Goal: Task Accomplishment & Management: Manage account settings

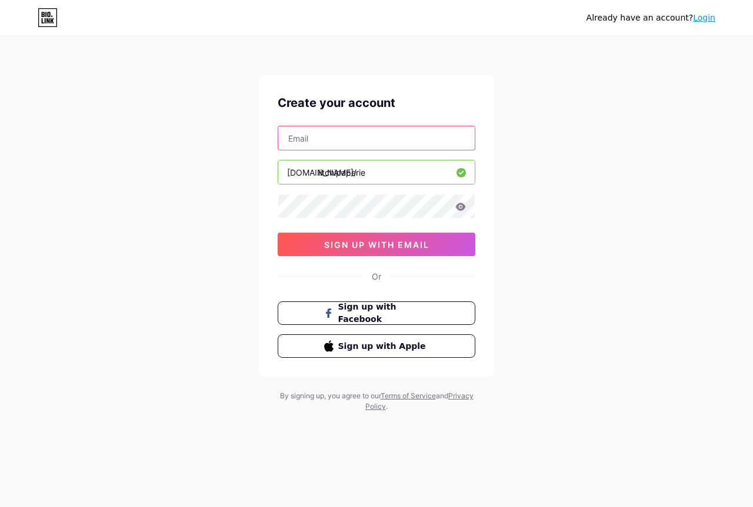
click at [335, 134] on input "text" at bounding box center [376, 138] width 196 height 24
type input "[EMAIL_ADDRESS][DOMAIN_NAME]"
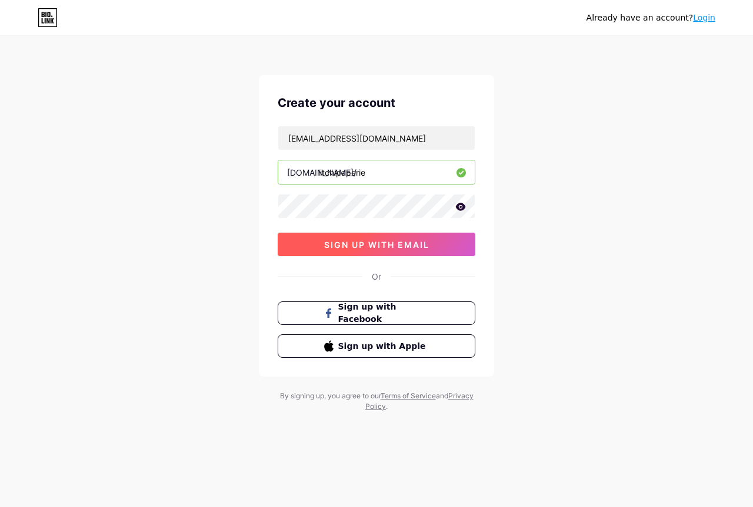
click at [330, 251] on button "sign up with email" at bounding box center [377, 245] width 198 height 24
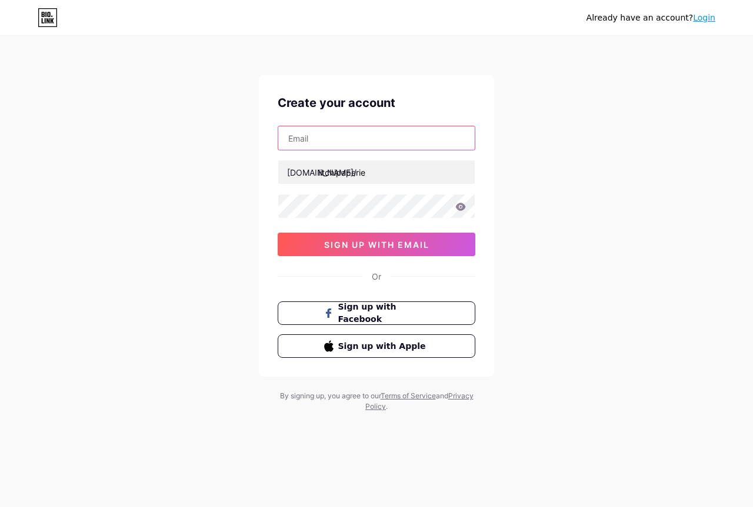
click at [313, 139] on input "text" at bounding box center [376, 138] width 196 height 24
type input "[EMAIL_ADDRESS][DOMAIN_NAME]"
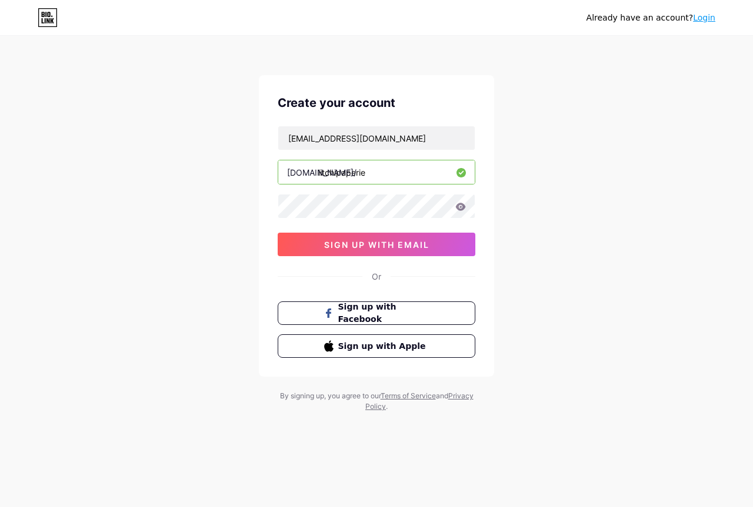
click at [456, 205] on icon at bounding box center [460, 207] width 11 height 8
click at [410, 243] on span "sign up with email" at bounding box center [376, 245] width 105 height 10
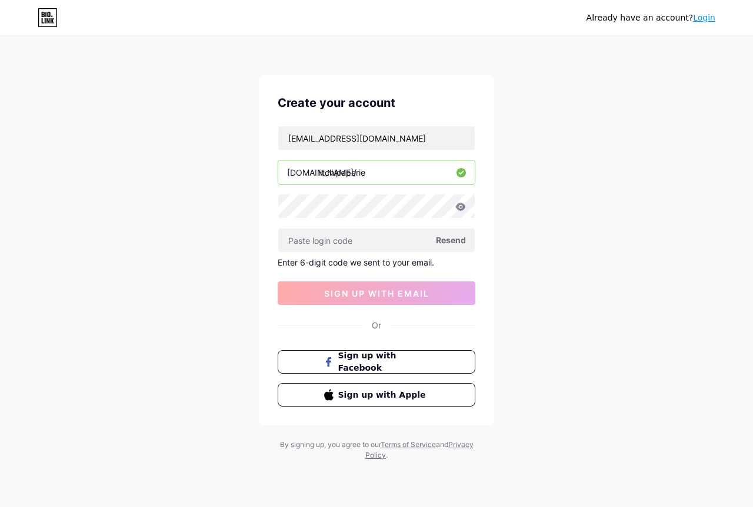
click at [443, 242] on span "Resend" at bounding box center [451, 240] width 30 height 12
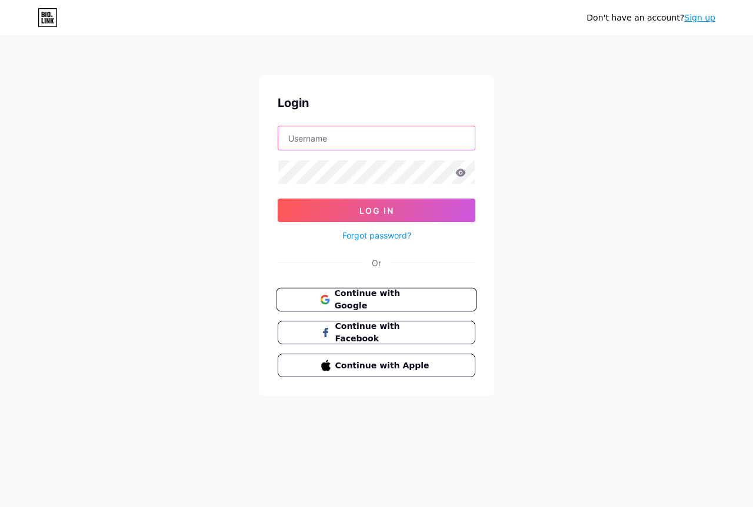
type input "[EMAIL_ADDRESS][DOMAIN_NAME]"
click at [370, 302] on span "Continue with Google" at bounding box center [383, 300] width 98 height 25
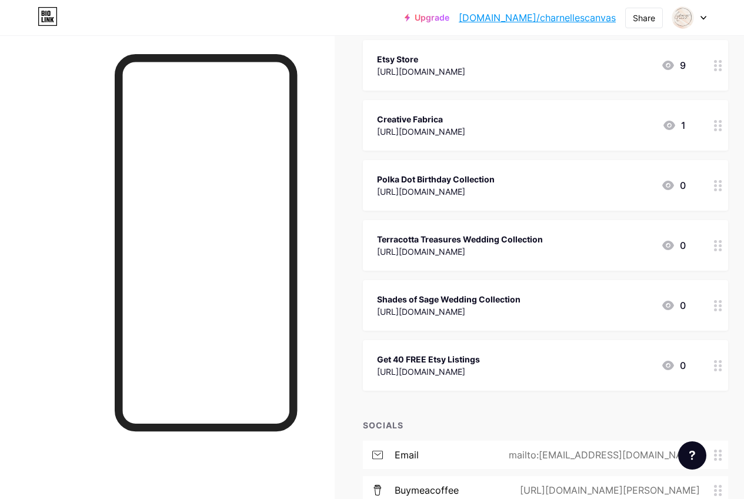
scroll to position [235, 0]
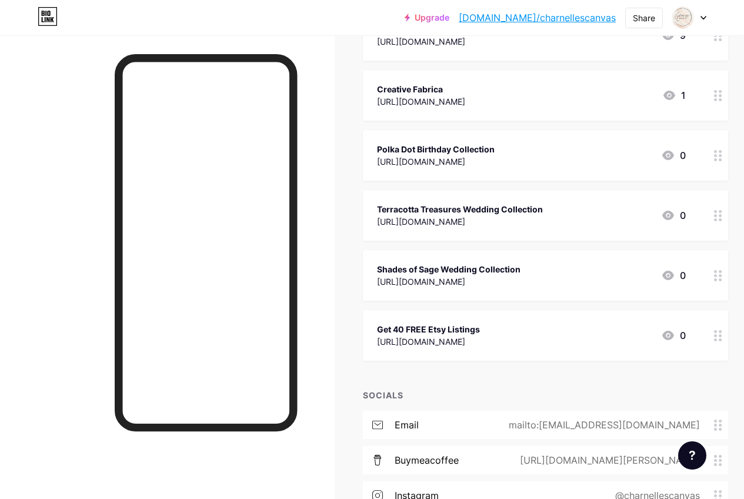
click at [519, 338] on div "Get 40 FREE Etsy Listings https://etsy.me/44oN63y 0" at bounding box center [531, 335] width 309 height 27
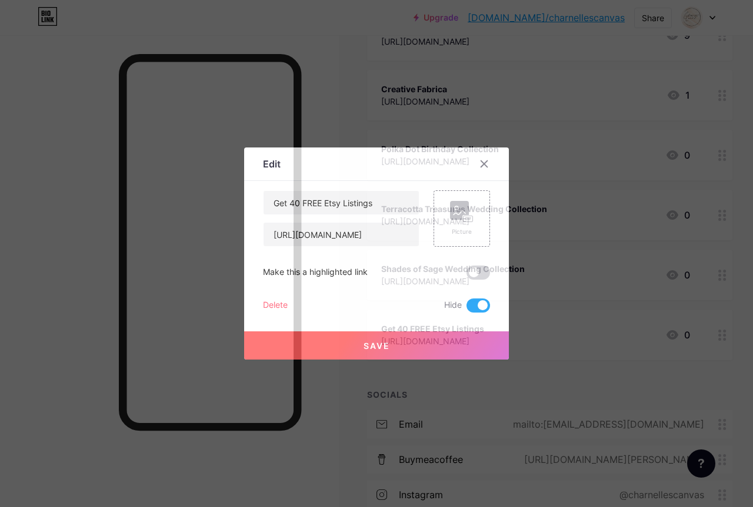
click at [473, 303] on span at bounding box center [478, 306] width 24 height 14
click at [466, 309] on input "checkbox" at bounding box center [466, 309] width 0 height 0
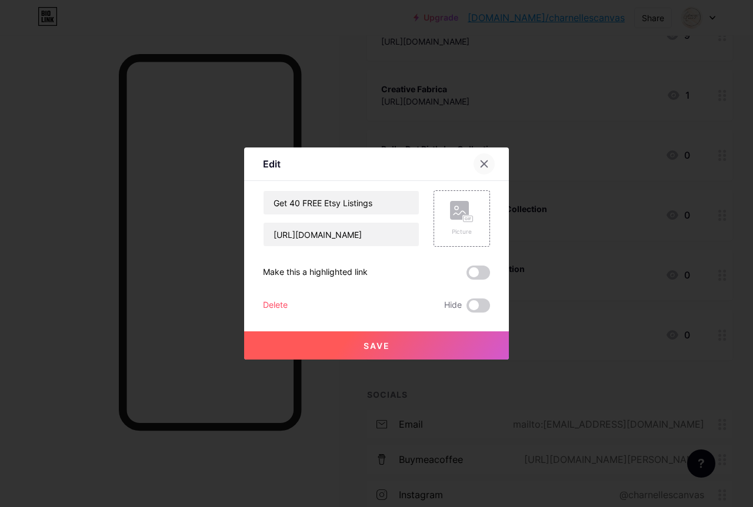
click at [484, 161] on div at bounding box center [483, 163] width 21 height 21
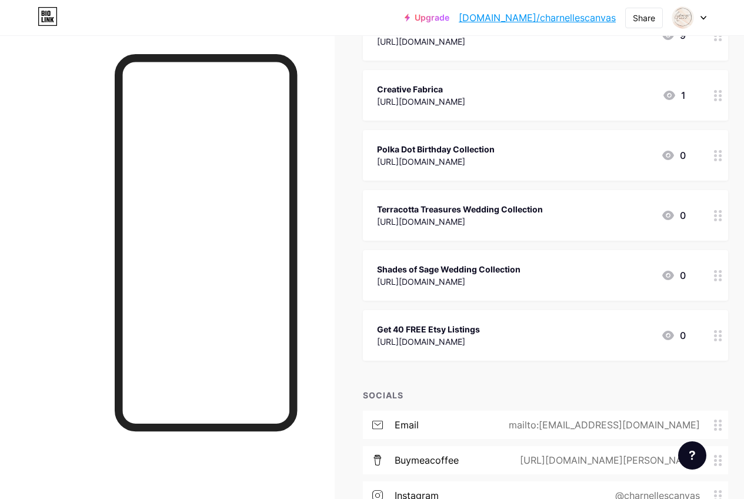
click at [459, 273] on div "Shades of Sage Wedding Collection" at bounding box center [448, 269] width 143 height 12
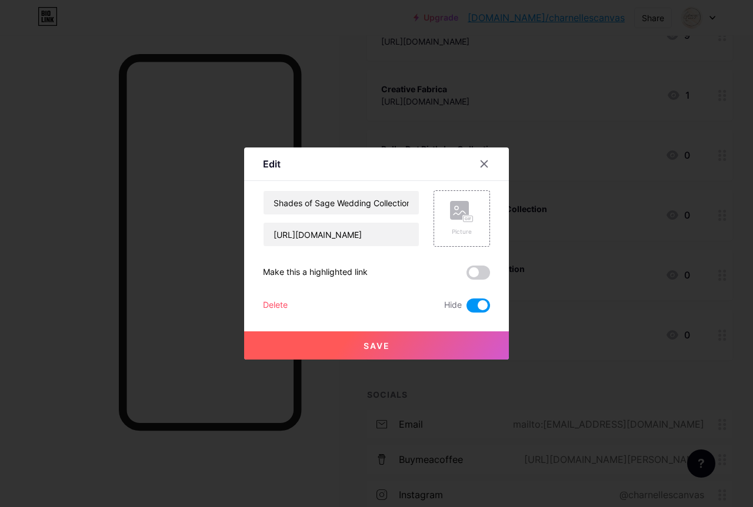
click at [473, 305] on span at bounding box center [478, 306] width 24 height 14
click at [466, 309] on input "checkbox" at bounding box center [466, 309] width 0 height 0
click at [482, 161] on icon at bounding box center [484, 164] width 6 height 6
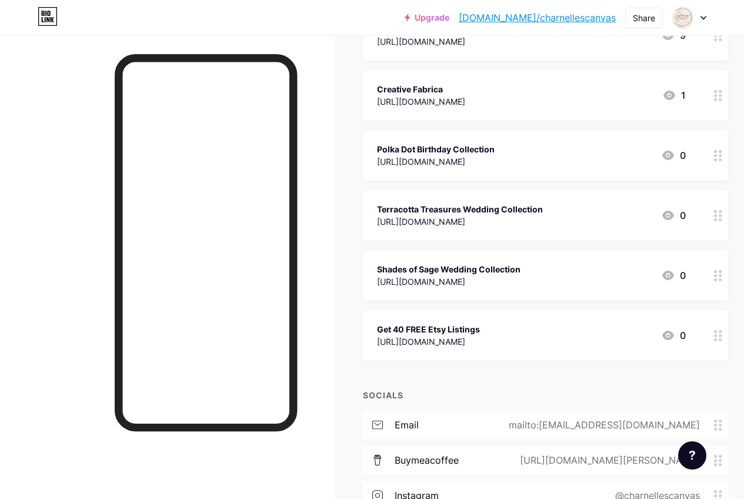
click at [465, 212] on div "Terracotta Treasures Wedding Collection" at bounding box center [460, 209] width 166 height 12
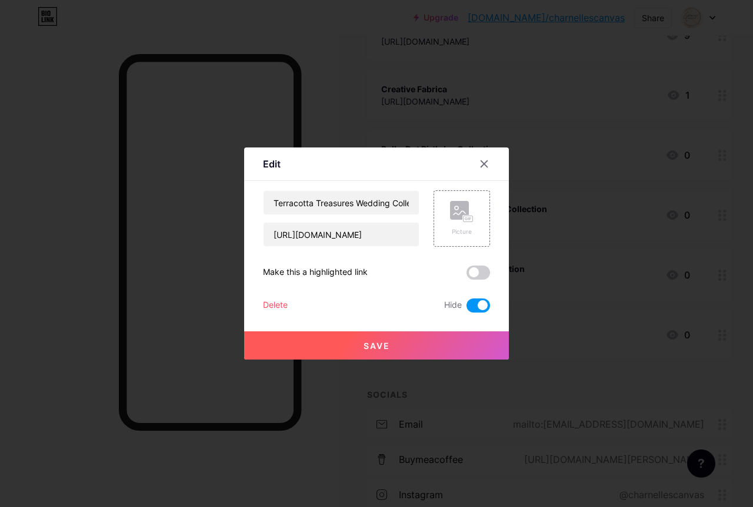
click at [469, 305] on span at bounding box center [478, 306] width 24 height 14
click at [466, 309] on input "checkbox" at bounding box center [466, 309] width 0 height 0
click at [479, 166] on icon at bounding box center [483, 163] width 9 height 9
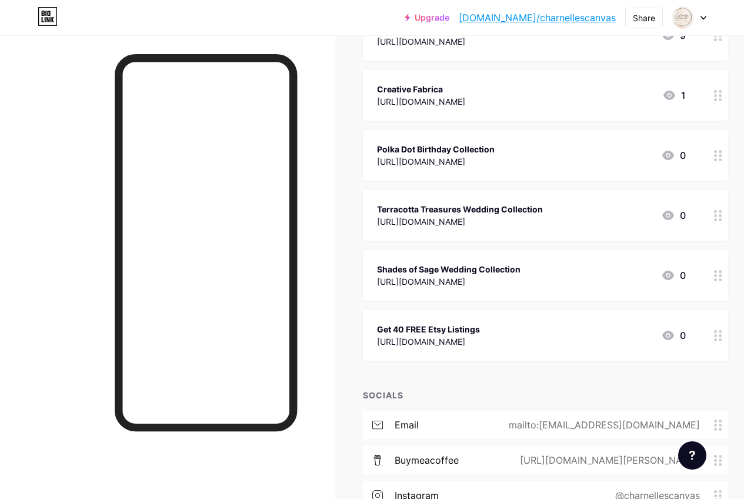
click at [473, 161] on div "https://bit.ly/3PbNkpD" at bounding box center [436, 161] width 118 height 12
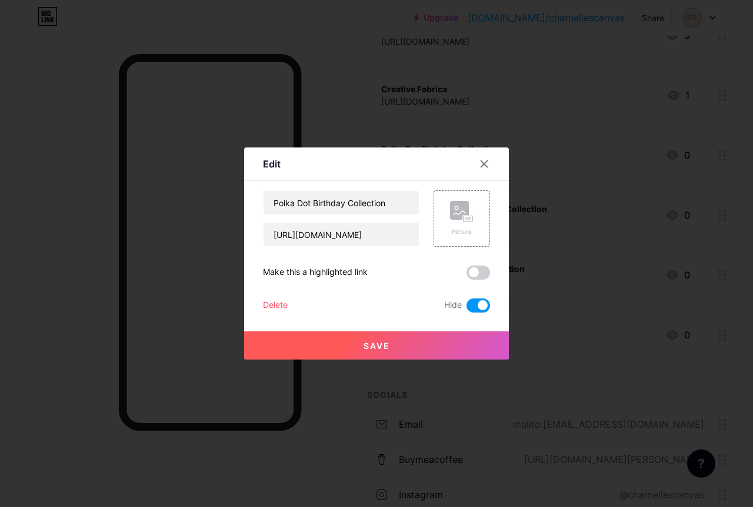
click at [469, 306] on span at bounding box center [478, 306] width 24 height 14
click at [466, 309] on input "checkbox" at bounding box center [466, 309] width 0 height 0
click at [479, 165] on icon at bounding box center [483, 163] width 9 height 9
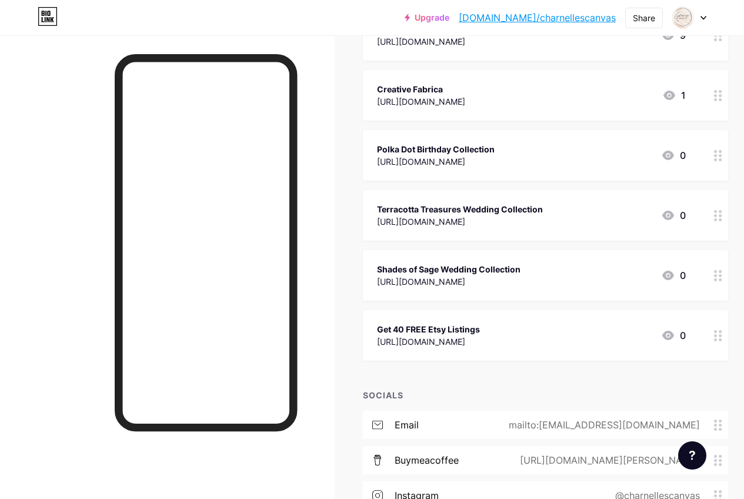
scroll to position [176, 0]
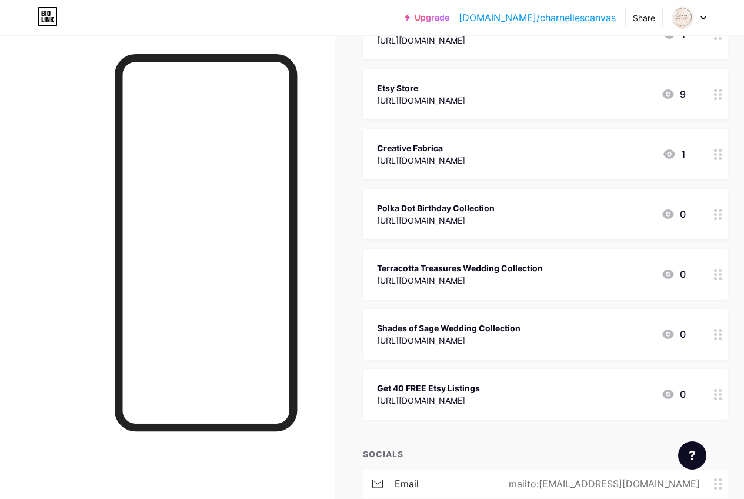
click at [457, 212] on div "Polka Dot Birthday Collection" at bounding box center [436, 208] width 118 height 12
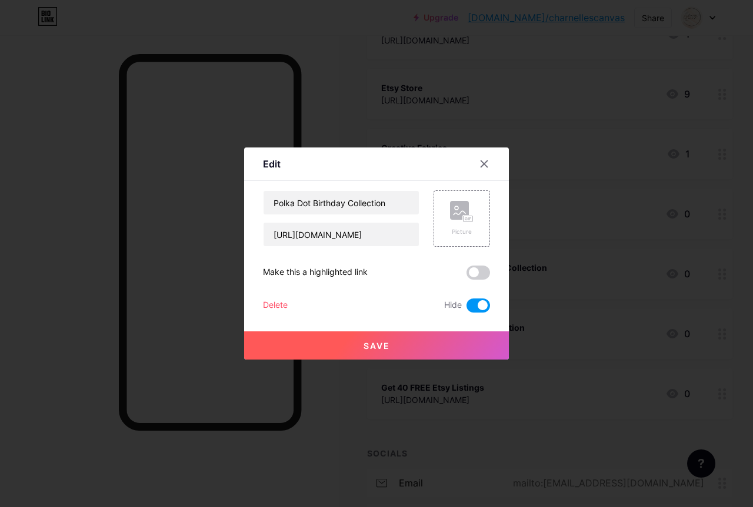
click at [468, 307] on span at bounding box center [478, 306] width 24 height 14
click at [466, 309] on input "checkbox" at bounding box center [466, 309] width 0 height 0
click at [479, 163] on icon at bounding box center [483, 163] width 9 height 9
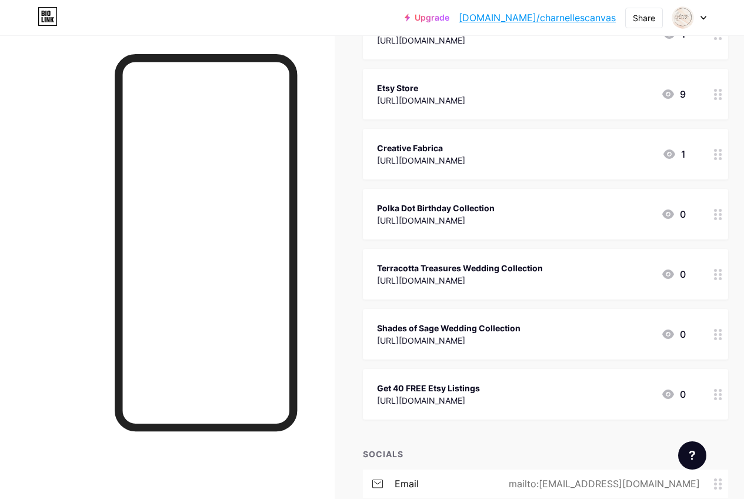
click at [465, 151] on div "Creative Fabrica" at bounding box center [421, 148] width 88 height 12
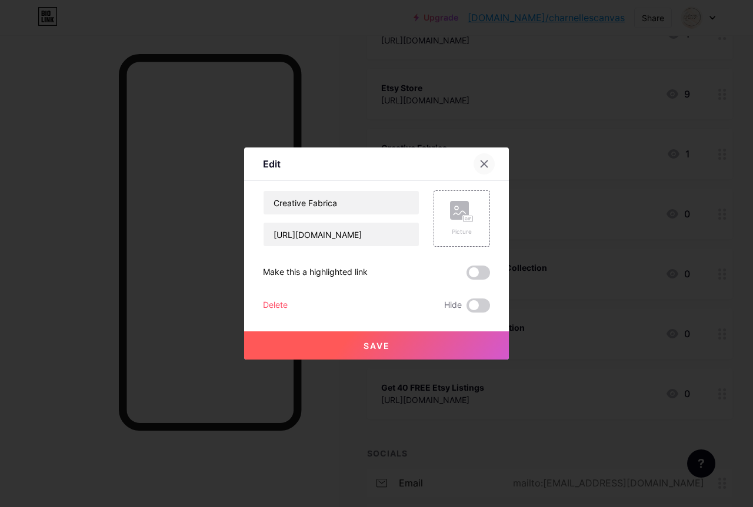
click at [483, 163] on icon at bounding box center [483, 163] width 9 height 9
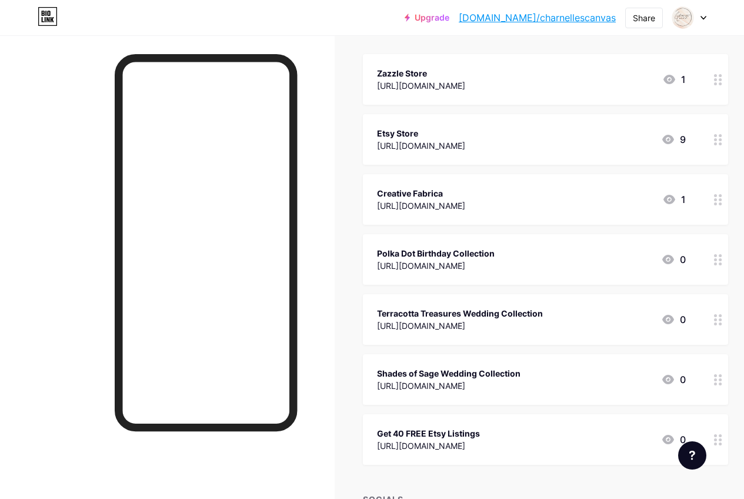
scroll to position [0, 0]
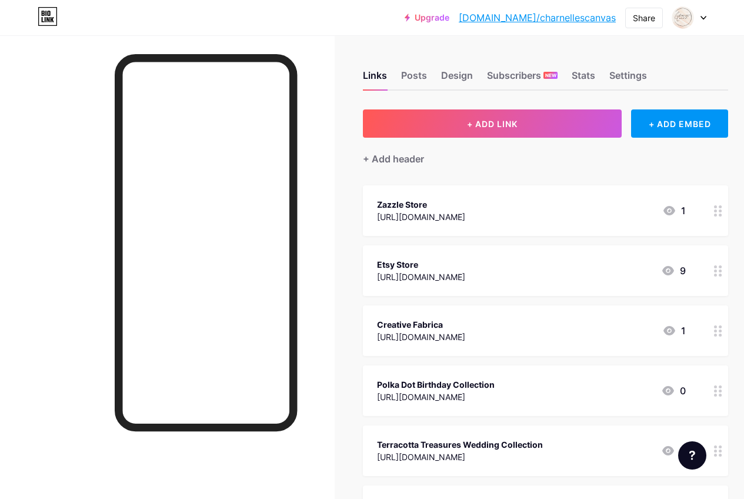
click at [453, 208] on div "Zazzle Store" at bounding box center [421, 204] width 88 height 12
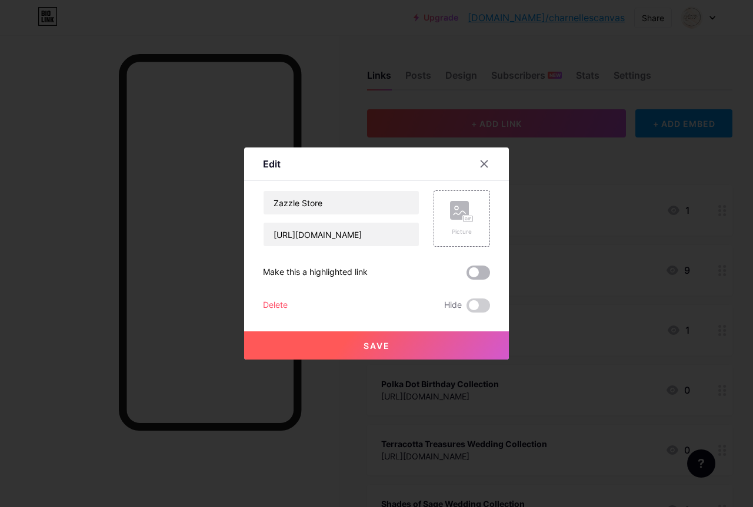
click at [479, 273] on span at bounding box center [478, 273] width 24 height 14
click at [466, 276] on input "checkbox" at bounding box center [466, 276] width 0 height 0
click at [484, 164] on div at bounding box center [483, 163] width 21 height 21
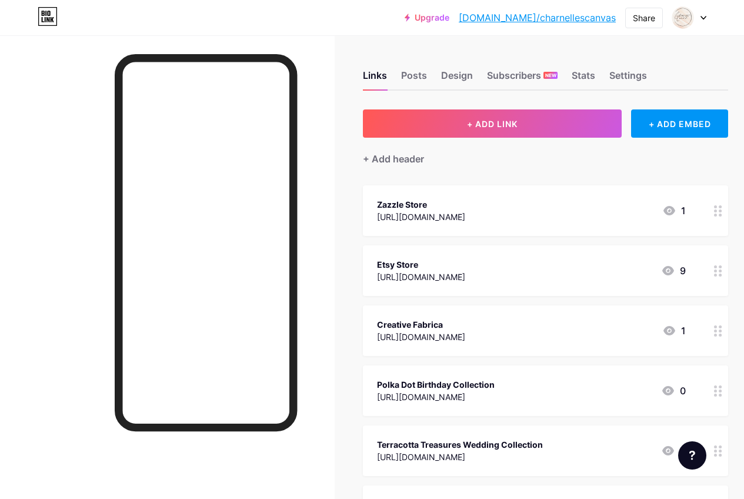
click at [416, 280] on div "https://charnellescanvas.etsy.com" at bounding box center [421, 276] width 88 height 12
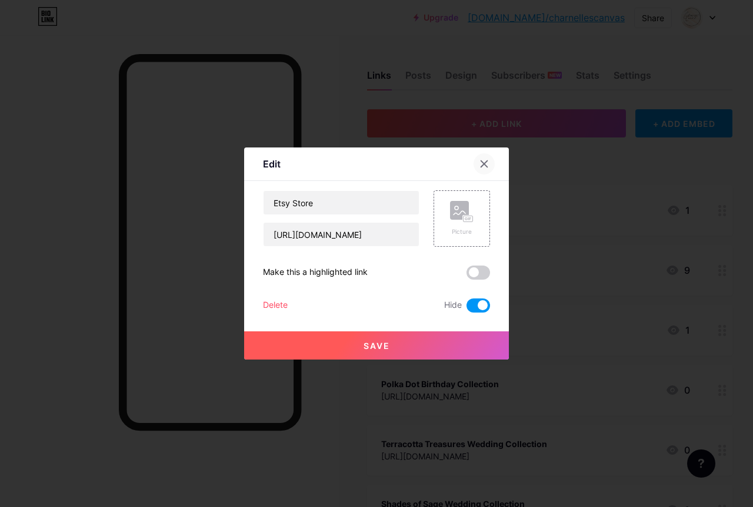
click at [479, 163] on icon at bounding box center [483, 163] width 9 height 9
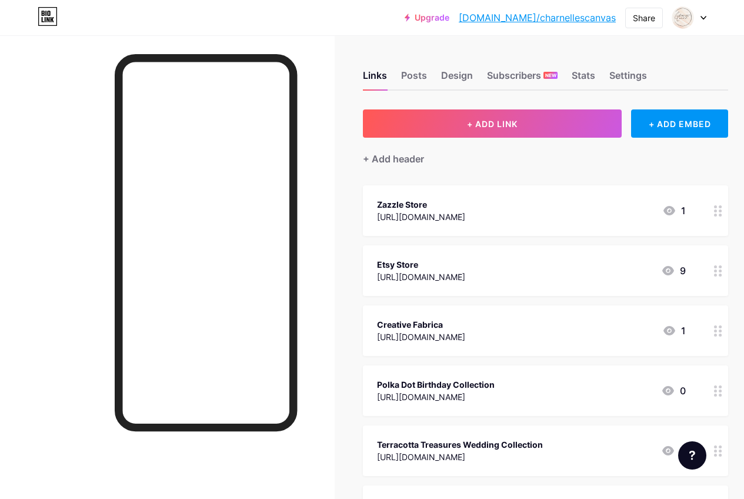
click at [453, 387] on div "Polka Dot Birthday Collection" at bounding box center [436, 384] width 118 height 12
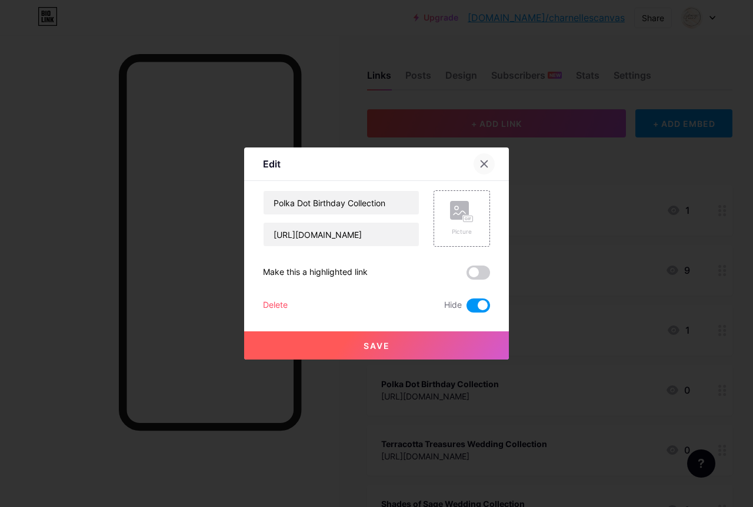
click at [479, 162] on icon at bounding box center [483, 163] width 9 height 9
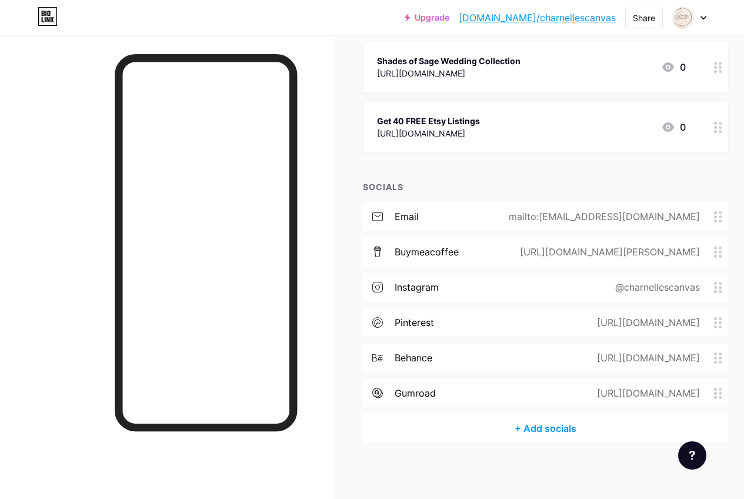
scroll to position [445, 0]
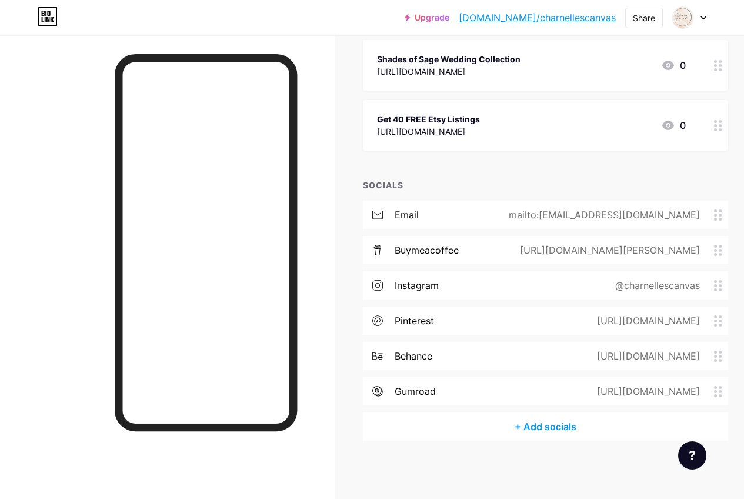
click at [578, 353] on div "https://www.behance.net/charnellescanvas" at bounding box center [646, 356] width 136 height 14
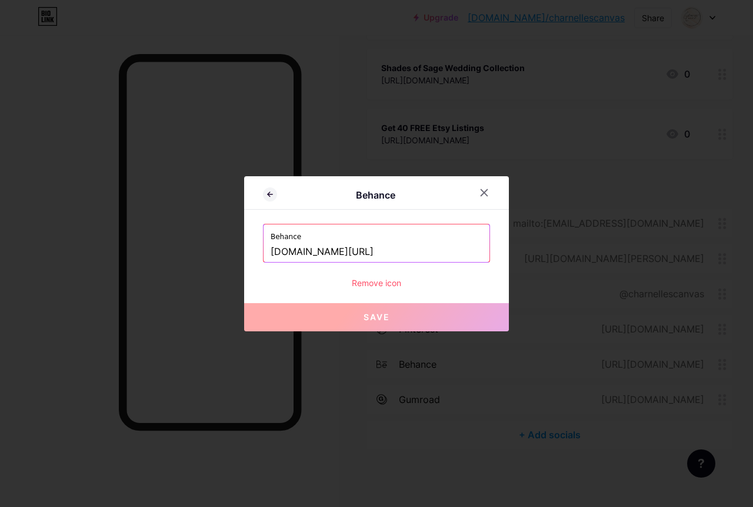
click at [447, 248] on input "www.behance.net/charnellescanvas" at bounding box center [376, 252] width 212 height 20
drag, startPoint x: 449, startPoint y: 246, endPoint x: 293, endPoint y: 262, distance: 156.6
click at [309, 262] on input "www.behance.net/charnellescanvas" at bounding box center [376, 252] width 212 height 20
drag, startPoint x: 293, startPoint y: 262, endPoint x: 253, endPoint y: 257, distance: 39.7
click at [253, 257] on div "Behance Behance www.behance.net/charnellescanvas Remove icon Save" at bounding box center [376, 253] width 265 height 155
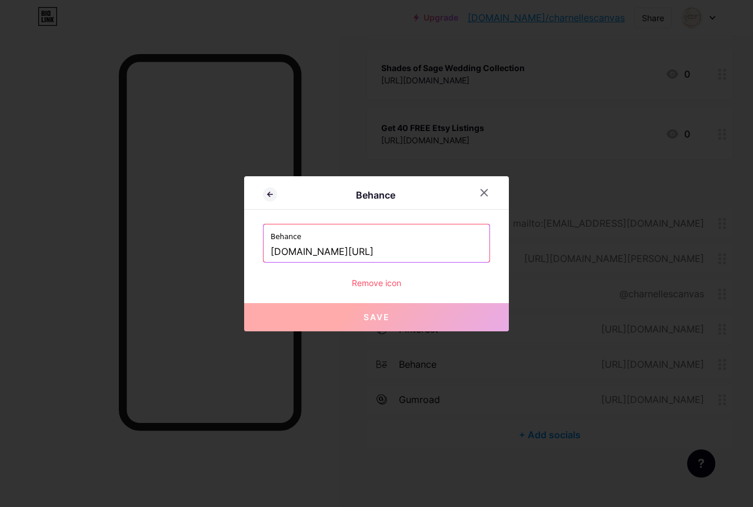
click at [253, 257] on div "Behance Behance www.behance.net/charnellescanvas Remove icon Save" at bounding box center [376, 253] width 265 height 155
drag, startPoint x: 433, startPoint y: 256, endPoint x: 256, endPoint y: 262, distance: 177.7
click at [256, 262] on div "Behance Behance www.behance.net/charnellescanvas Remove icon Save" at bounding box center [376, 253] width 265 height 155
click at [481, 190] on icon at bounding box center [483, 192] width 9 height 9
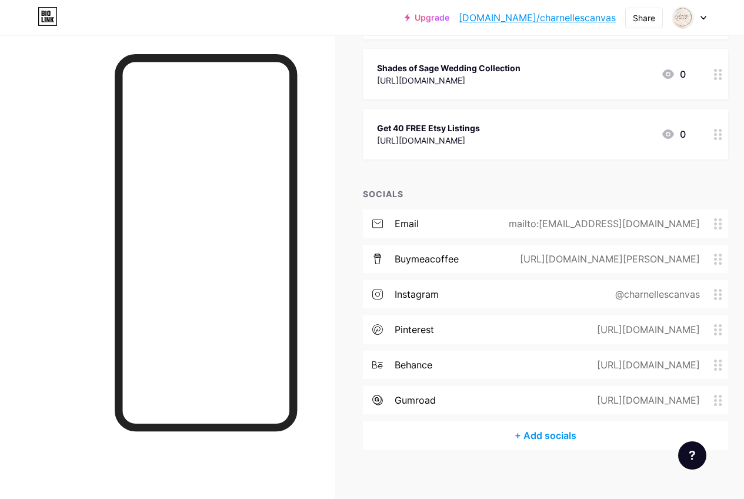
click at [591, 397] on div "https://charnellescanvas.gumroad.com/" at bounding box center [646, 400] width 136 height 14
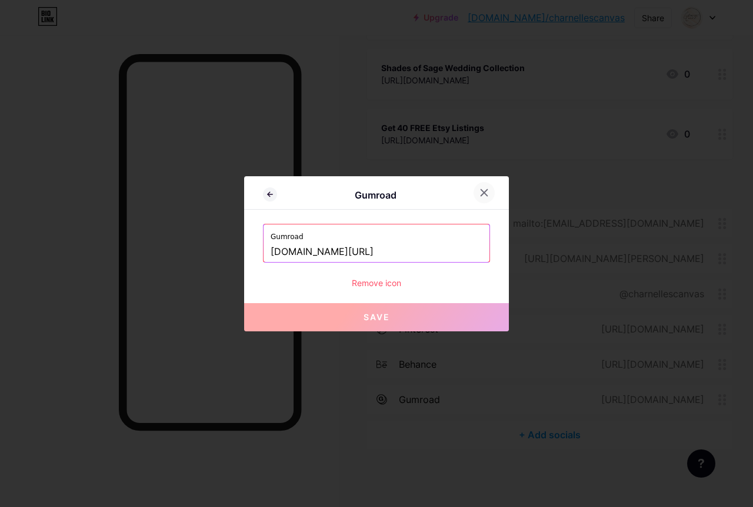
click at [484, 193] on div at bounding box center [483, 192] width 21 height 21
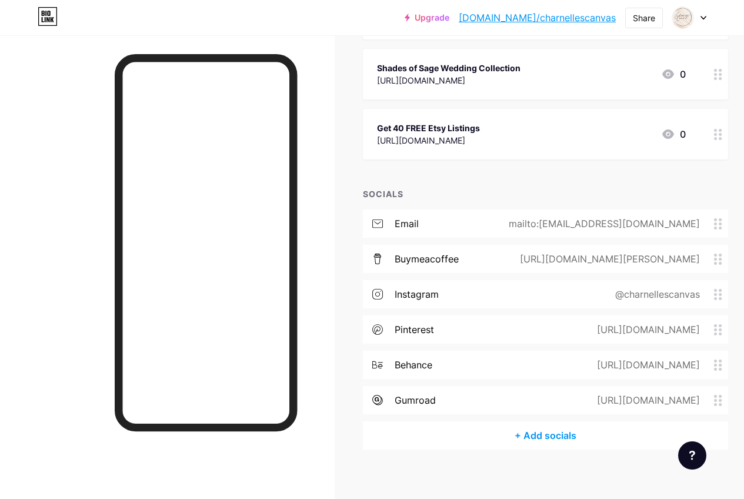
click at [399, 396] on div "gumroad" at bounding box center [415, 400] width 41 height 14
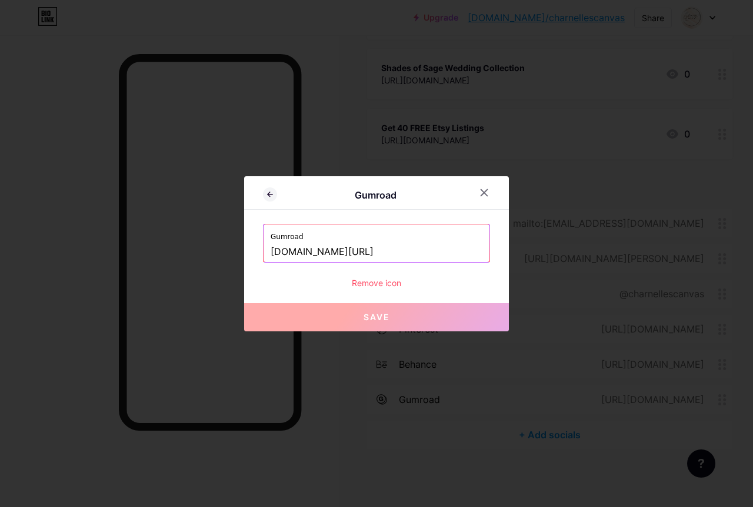
click at [357, 281] on div "Remove icon" at bounding box center [376, 283] width 227 height 12
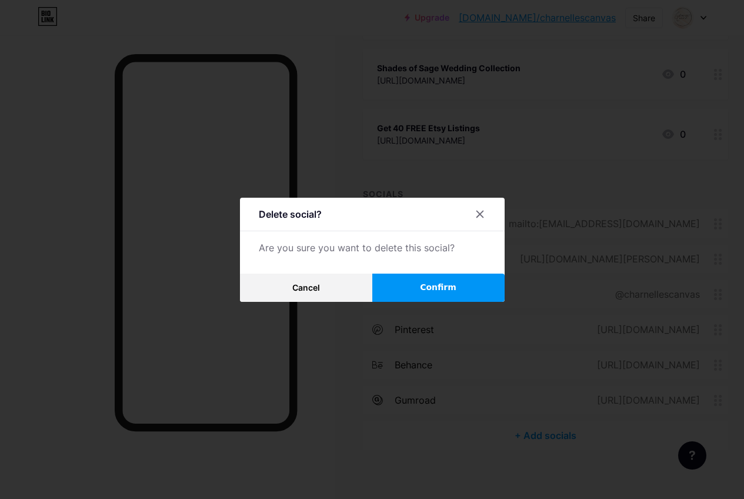
click at [416, 293] on button "Confirm" at bounding box center [438, 287] width 132 height 28
